Goal: Information Seeking & Learning: Learn about a topic

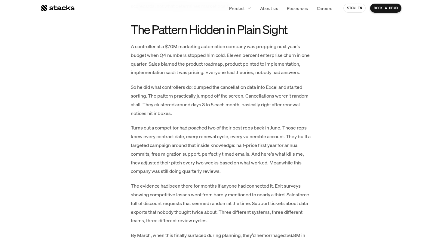
scroll to position [369, 0]
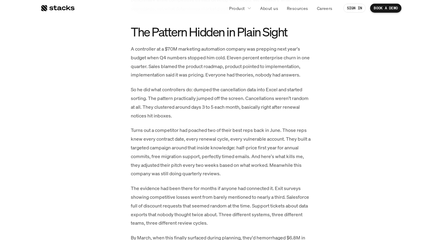
click at [195, 54] on p "A controller at a $70M marketing automation company was prepping next year's bu…" at bounding box center [221, 61] width 180 height 35
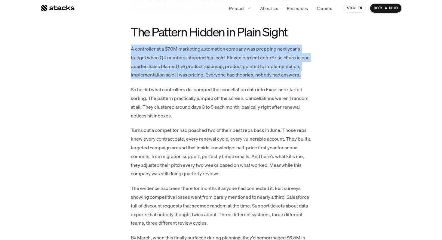
click at [195, 54] on p "A controller at a $70M marketing automation company was prepping next year's bu…" at bounding box center [221, 61] width 180 height 35
click at [227, 57] on p "A controller at a $70M marketing automation company was prepping next year's bu…" at bounding box center [221, 61] width 180 height 35
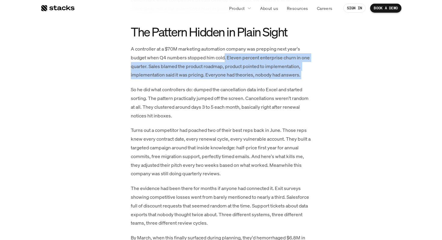
drag, startPoint x: 225, startPoint y: 57, endPoint x: 255, endPoint y: 84, distance: 40.0
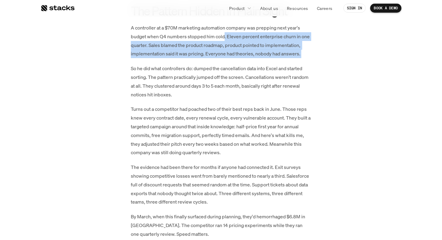
scroll to position [392, 0]
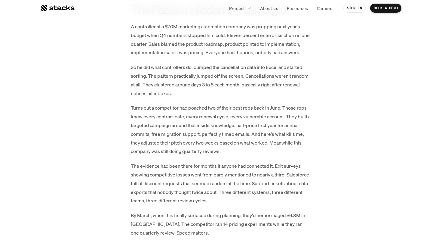
click at [196, 72] on p "So he did what controllers do: dumped the cancellation data into Excel and star…" at bounding box center [221, 80] width 180 height 35
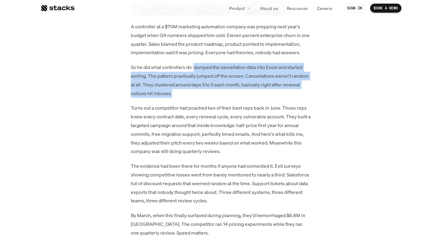
drag, startPoint x: 195, startPoint y: 68, endPoint x: 195, endPoint y: 95, distance: 27.1
click at [195, 95] on p "So he did what controllers do: dumped the cancellation data into Excel and star…" at bounding box center [221, 80] width 180 height 35
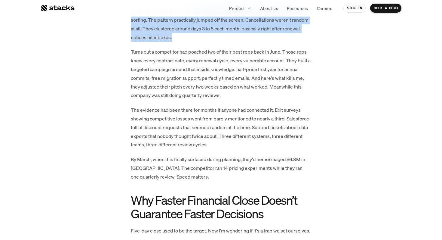
scroll to position [448, 0]
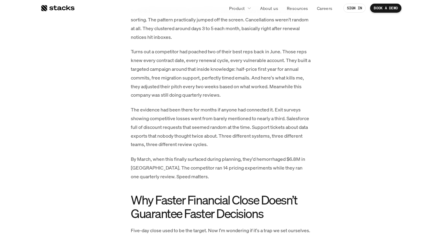
click at [194, 57] on p "Turns out a competitor had poached two of their best reps back in June. Those r…" at bounding box center [221, 73] width 180 height 52
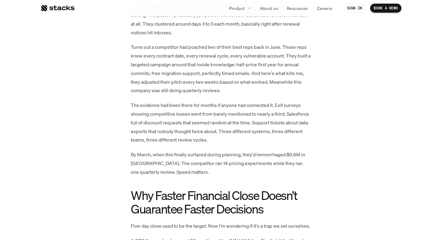
click at [149, 110] on p "The evidence had been there for months if anyone had connected it. Exit surveys…" at bounding box center [221, 122] width 180 height 43
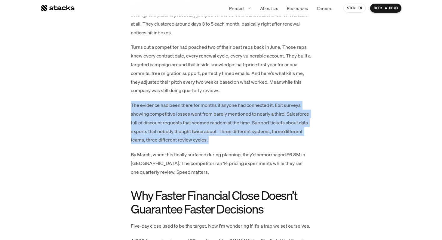
click at [149, 110] on p "The evidence had been there for months if anyone had connected it. Exit surveys…" at bounding box center [221, 122] width 180 height 43
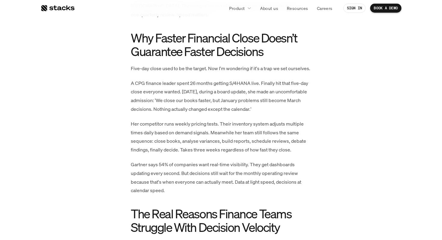
scroll to position [615, 0]
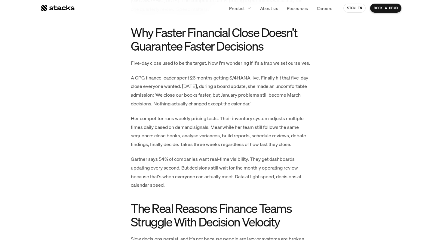
click at [175, 63] on p "Five-day close used to be the target. Now I'm wondering if it's a trap we set o…" at bounding box center [221, 63] width 180 height 9
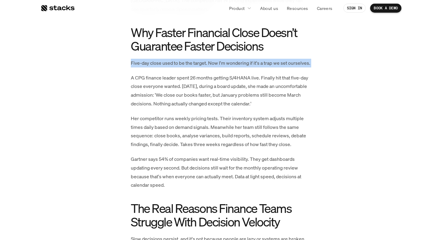
click at [175, 63] on p "Five-day close used to be the target. Now I'm wondering if it's a trap we set o…" at bounding box center [221, 63] width 180 height 9
click at [222, 63] on p "Five-day close used to be the target. Now I'm wondering if it's a trap we set o…" at bounding box center [221, 63] width 180 height 9
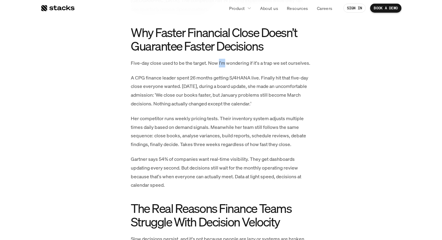
click at [222, 63] on p "Five-day close used to be the target. Now I'm wondering if it's a trap we set o…" at bounding box center [221, 63] width 180 height 9
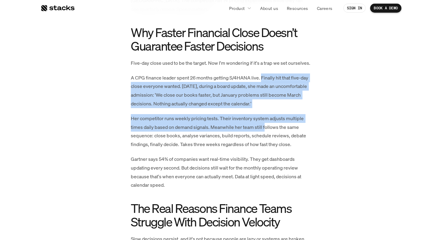
drag, startPoint x: 262, startPoint y: 79, endPoint x: 267, endPoint y: 124, distance: 45.6
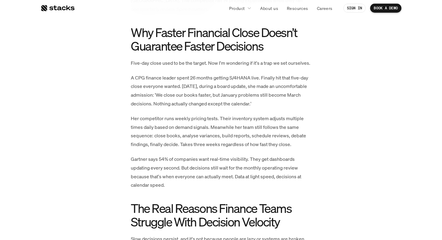
click at [199, 136] on p "Her competitor runs weekly pricing tests. Their inventory system adjusts multip…" at bounding box center [221, 131] width 180 height 35
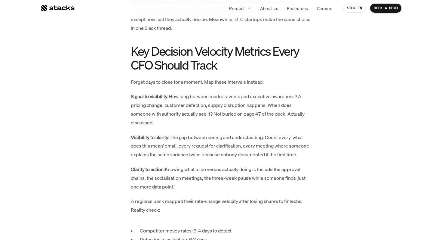
scroll to position [1104, 0]
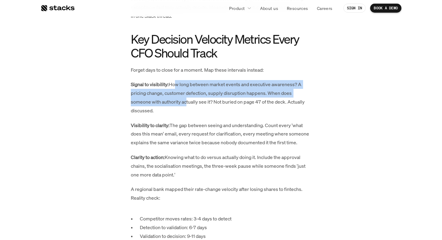
drag, startPoint x: 174, startPoint y: 85, endPoint x: 184, endPoint y: 104, distance: 20.7
click at [184, 103] on p "Signal to visibility: How long between market events and executive awareness? A…" at bounding box center [221, 97] width 180 height 35
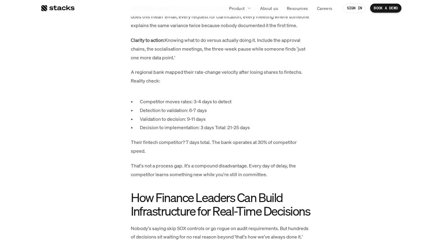
scroll to position [1204, 0]
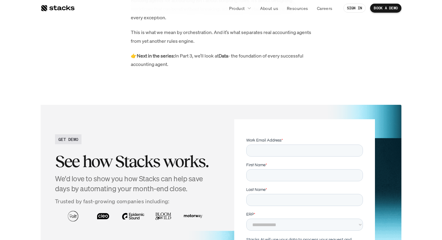
scroll to position [1114, 0]
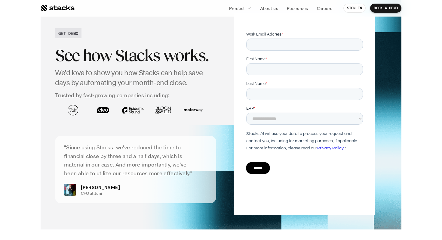
scroll to position [1242, 0]
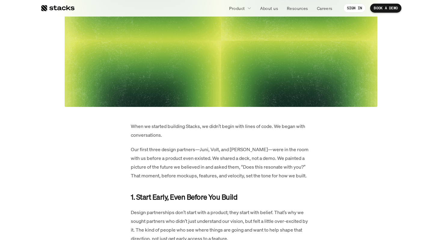
scroll to position [167, 0]
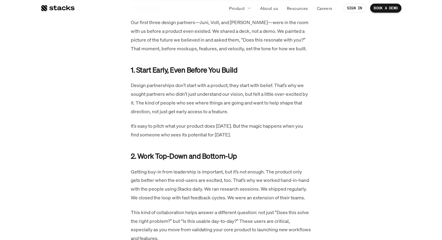
scroll to position [317, 0]
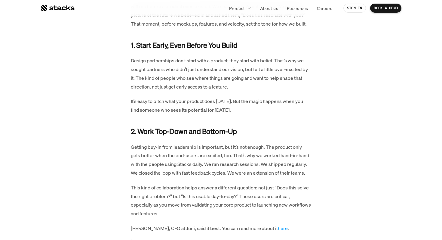
click at [170, 63] on p "Design partnerships don’t start with a product; they start with belief. That’s …" at bounding box center [221, 73] width 180 height 35
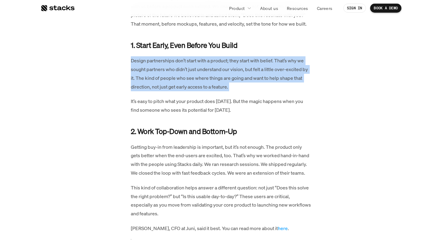
click at [170, 63] on p "Design partnerships don’t start with a product; they start with belief. That’s …" at bounding box center [221, 73] width 180 height 35
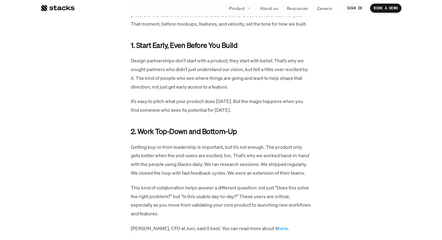
click at [185, 104] on p "It’s easy to pitch what your product does today. But the magic happens when you…" at bounding box center [221, 105] width 180 height 17
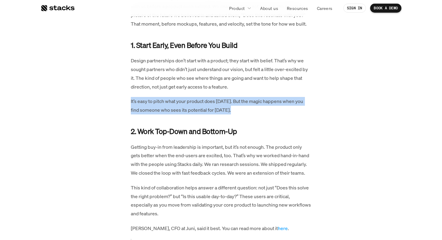
click at [185, 104] on p "It’s easy to pitch what your product does today. But the magic happens when you…" at bounding box center [221, 105] width 180 height 17
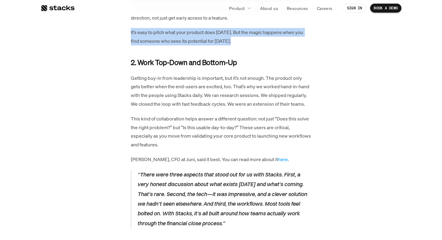
scroll to position [387, 0]
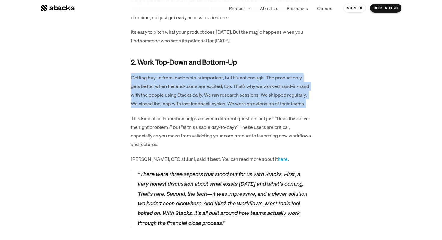
drag, startPoint x: 130, startPoint y: 77, endPoint x: 299, endPoint y: 113, distance: 172.5
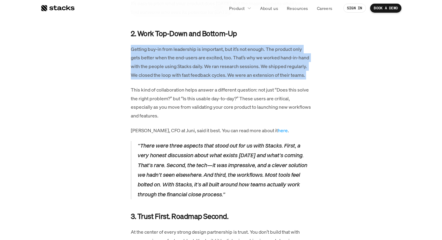
scroll to position [427, 0]
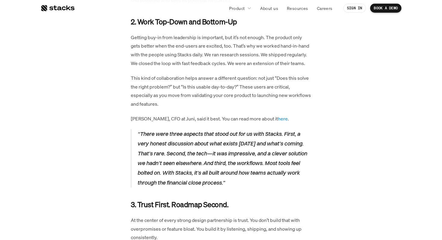
click at [149, 87] on p "This kind of collaboration helps answer a different question: not just “Does th…" at bounding box center [221, 91] width 180 height 35
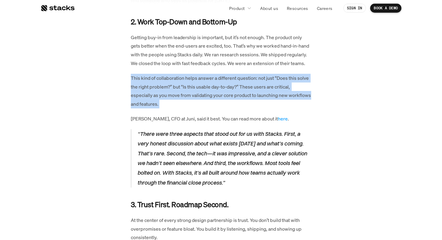
click at [149, 87] on p "This kind of collaboration helps answer a different question: not just “Does th…" at bounding box center [221, 91] width 180 height 35
click at [149, 86] on p "This kind of collaboration helps answer a different question: not just “Does th…" at bounding box center [221, 91] width 180 height 35
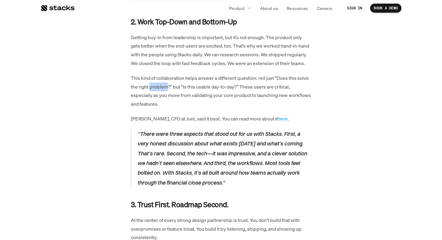
click at [149, 86] on p "This kind of collaboration helps answer a different question: not just “Does th…" at bounding box center [221, 91] width 180 height 35
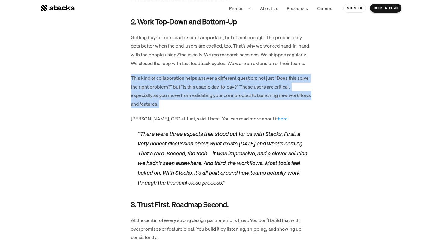
click at [149, 86] on p "This kind of collaboration helps answer a different question: not just “Does th…" at bounding box center [221, 91] width 180 height 35
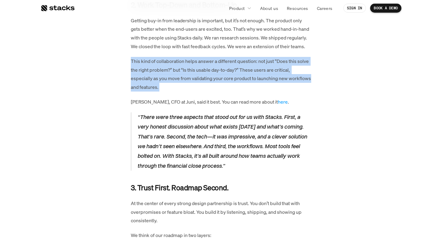
scroll to position [446, 0]
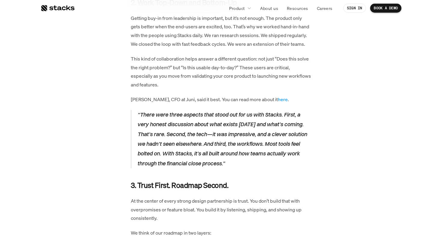
click at [187, 115] on p "“There were three aspects that stood out for us with Stacks. First, a very hone…" at bounding box center [224, 139] width 174 height 58
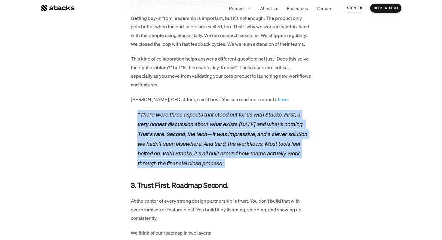
click at [187, 115] on p "“There were three aspects that stood out for us with Stacks. First, a very hone…" at bounding box center [224, 139] width 174 height 58
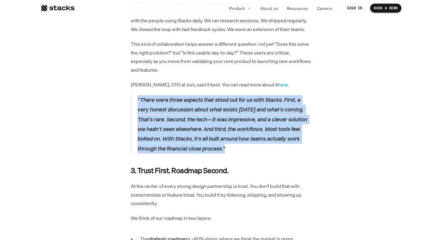
scroll to position [463, 0]
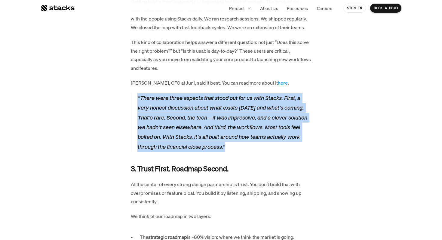
click at [201, 130] on p "“There were three aspects that stood out for us with Stacks. First, a very hone…" at bounding box center [224, 122] width 174 height 58
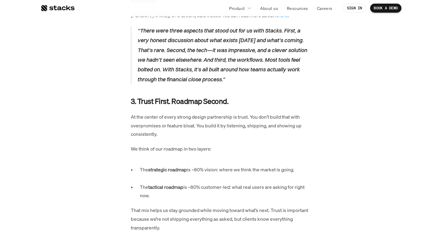
scroll to position [539, 0]
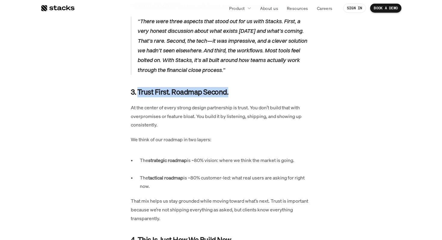
drag, startPoint x: 137, startPoint y: 92, endPoint x: 230, endPoint y: 93, distance: 92.6
click at [230, 93] on h4 "3. Trust First. Roadmap Second." at bounding box center [221, 92] width 180 height 10
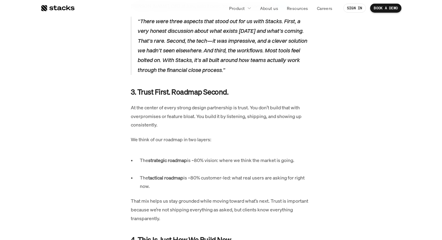
click at [185, 112] on p "At the center of every strong design partnership is trust. You don’t build that…" at bounding box center [221, 116] width 180 height 26
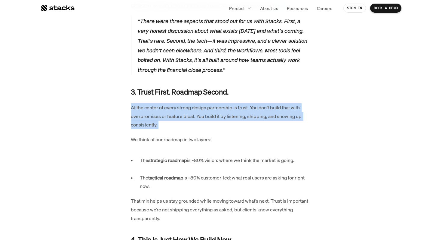
click at [185, 112] on p "At the center of every strong design partnership is trust. You don’t build that…" at bounding box center [221, 116] width 180 height 26
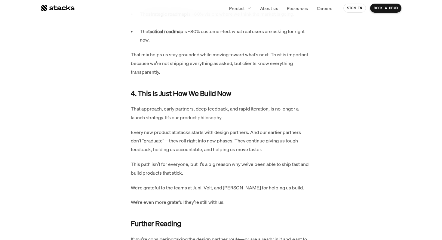
scroll to position [697, 0]
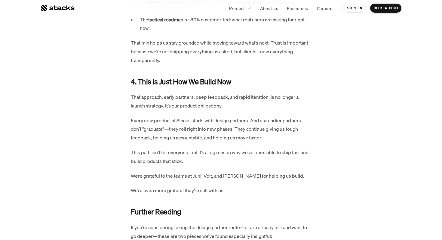
click at [150, 98] on p "That approach, early partners, deep feedback, and rapid iteration, is no longer…" at bounding box center [221, 101] width 180 height 17
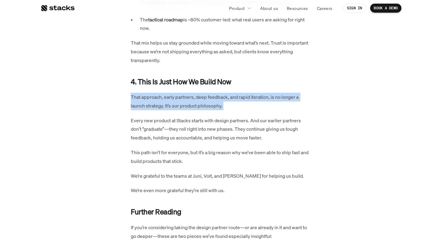
click at [150, 98] on p "That approach, early partners, deep feedback, and rapid iteration, is no longer…" at bounding box center [221, 101] width 180 height 17
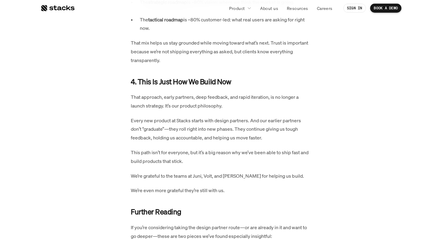
click at [181, 121] on p "Every new product at Stacks starts with design partners. And our earlier partne…" at bounding box center [221, 129] width 180 height 26
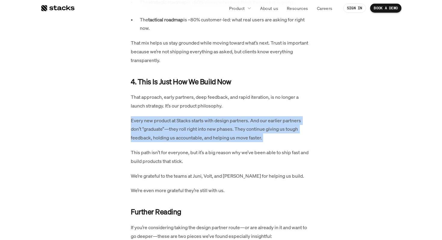
click at [181, 121] on p "Every new product at Stacks starts with design partners. And our earlier partne…" at bounding box center [221, 129] width 180 height 26
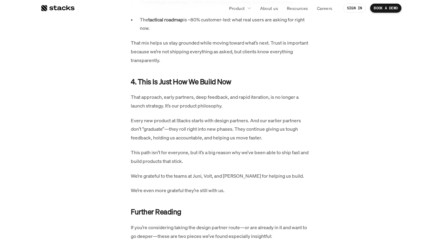
click at [167, 152] on p "This path isn’t for everyone, but it’s a big reason why we’ve been able to ship…" at bounding box center [221, 156] width 180 height 17
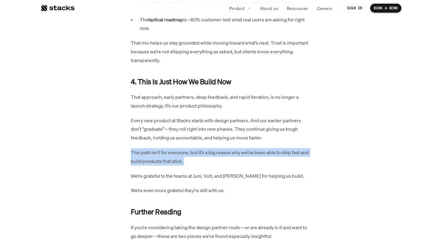
click at [167, 152] on p "This path isn’t for everyone, but it’s a big reason why we’ve been able to ship…" at bounding box center [221, 156] width 180 height 17
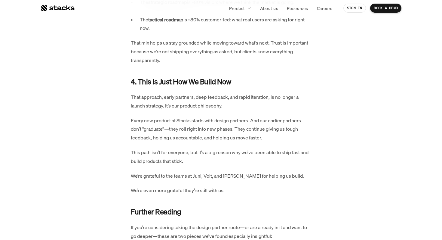
click at [172, 176] on p "We’re grateful to the teams at Juni, Volt, and Cleo for helping us build." at bounding box center [221, 175] width 180 height 9
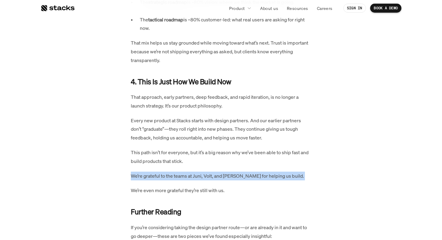
click at [172, 176] on p "We’re grateful to the teams at Juni, Volt, and Cleo for helping us build." at bounding box center [221, 175] width 180 height 9
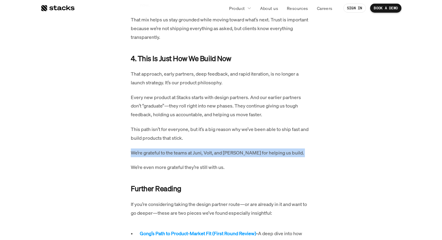
scroll to position [724, 0]
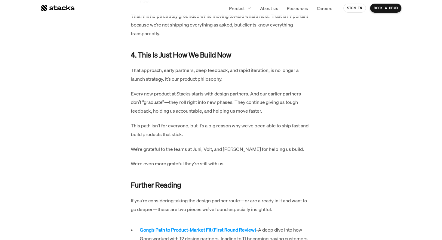
click at [268, 164] on p "We’re even more grateful they’re still with us." at bounding box center [221, 163] width 180 height 9
click at [151, 97] on p "Every new product at Stacks starts with design partners. And our earlier partne…" at bounding box center [221, 102] width 180 height 26
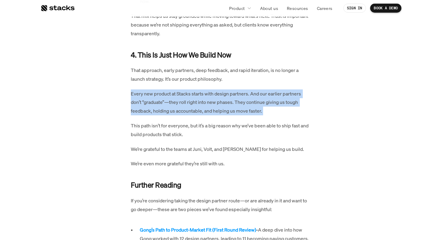
click at [151, 97] on p "Every new product at Stacks starts with design partners. And our earlier partne…" at bounding box center [221, 102] width 180 height 26
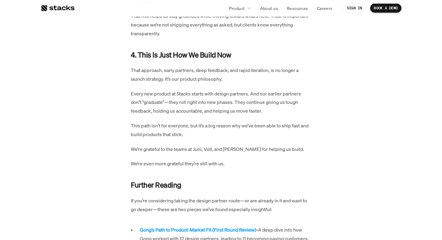
click at [163, 129] on p "This path isn’t for everyone, but it’s a big reason why we’ve been able to ship…" at bounding box center [221, 129] width 180 height 17
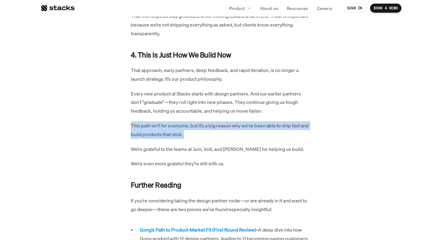
click at [163, 129] on p "This path isn’t for everyone, but it’s a big reason why we’ve been able to ship…" at bounding box center [221, 129] width 180 height 17
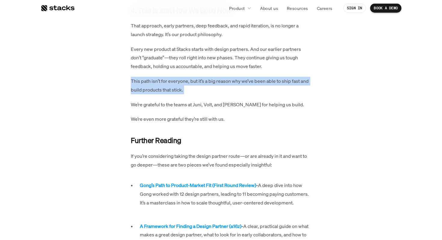
scroll to position [773, 0]
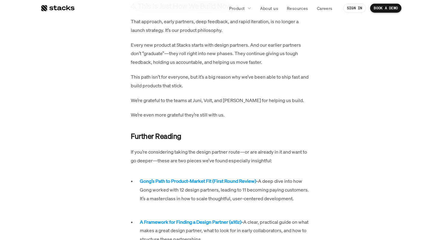
click at [172, 155] on p "If you’re considering taking the design partner route—or are already in it and …" at bounding box center [221, 155] width 180 height 17
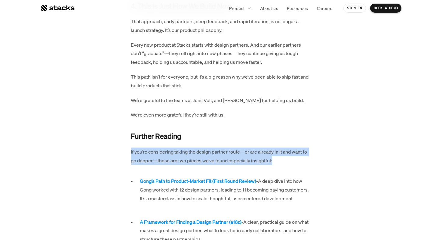
click at [172, 155] on p "If you’re considering taking the design partner route—or are already in it and …" at bounding box center [221, 155] width 180 height 17
click at [226, 159] on p "If you’re considering taking the design partner route—or are already in it and …" at bounding box center [221, 155] width 180 height 17
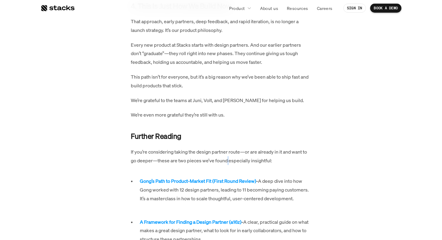
click at [226, 159] on p "If you’re considering taking the design partner route—or are already in it and …" at bounding box center [221, 155] width 180 height 17
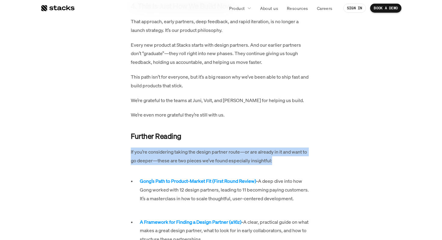
click at [226, 159] on p "If you’re considering taking the design partner route—or are already in it and …" at bounding box center [221, 155] width 180 height 17
click at [210, 181] on strong "Gong’s Path to Product-Market Fit (First Round Review)" at bounding box center [198, 180] width 116 height 7
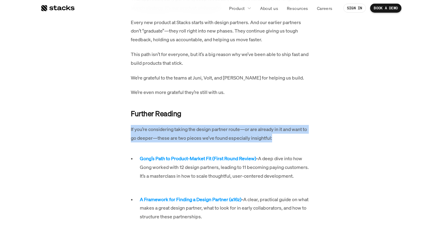
scroll to position [795, 0]
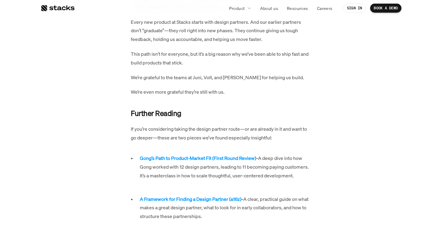
click at [290, 172] on p "Gong’s Path to Product-Market Fit (First Round Review) - A deep dive into how G…" at bounding box center [225, 167] width 171 height 26
click at [178, 197] on strong "A Framework for Finding a Design Partner (a16z)" at bounding box center [191, 198] width 102 height 7
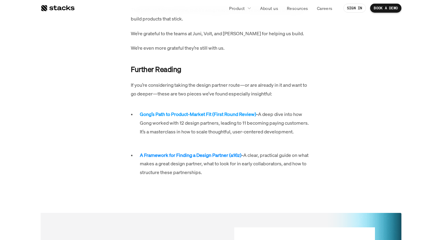
scroll to position [854, 0]
